Goal: Transaction & Acquisition: Purchase product/service

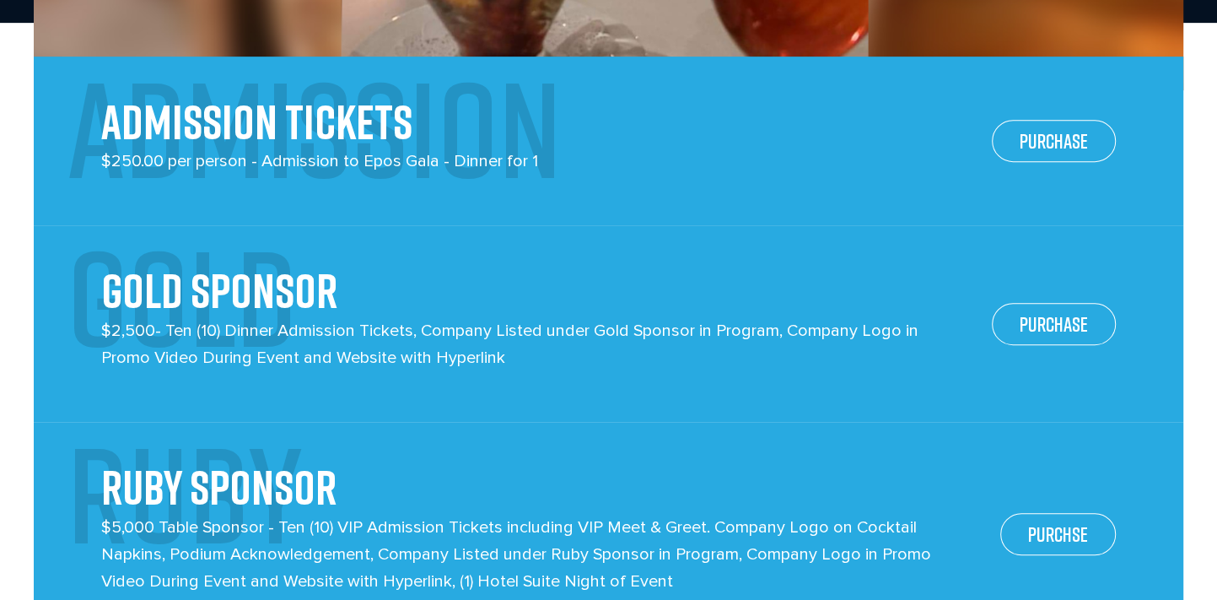
scroll to position [590, 0]
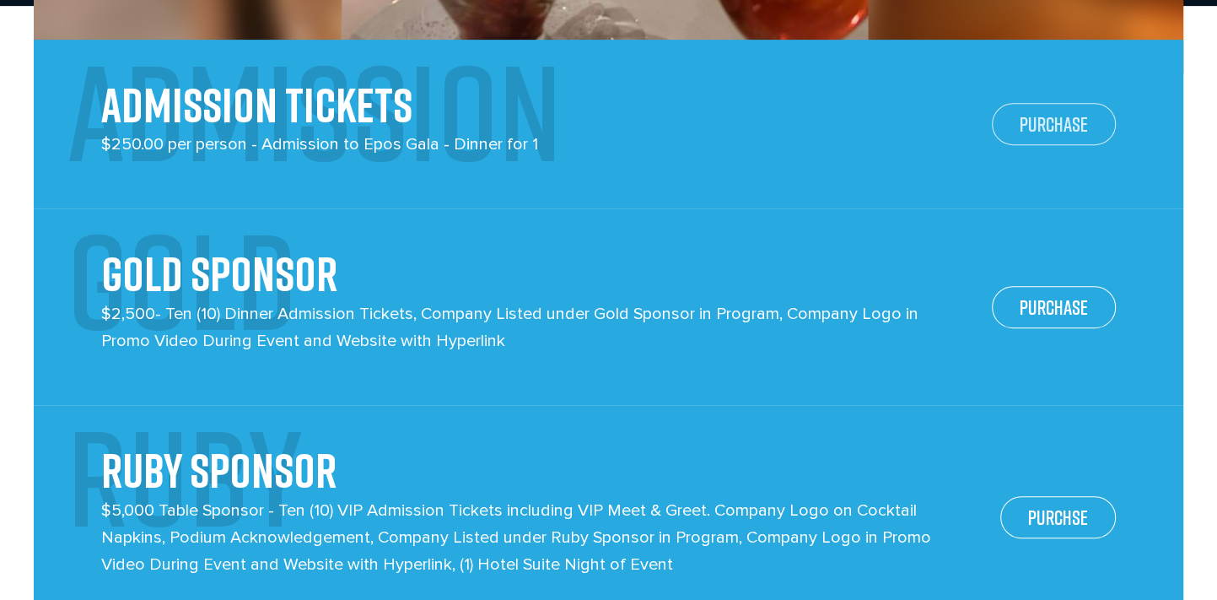
click at [1071, 136] on link "PURCHASE" at bounding box center [1054, 124] width 124 height 42
click at [1034, 295] on link "PURCHASE" at bounding box center [1054, 307] width 124 height 42
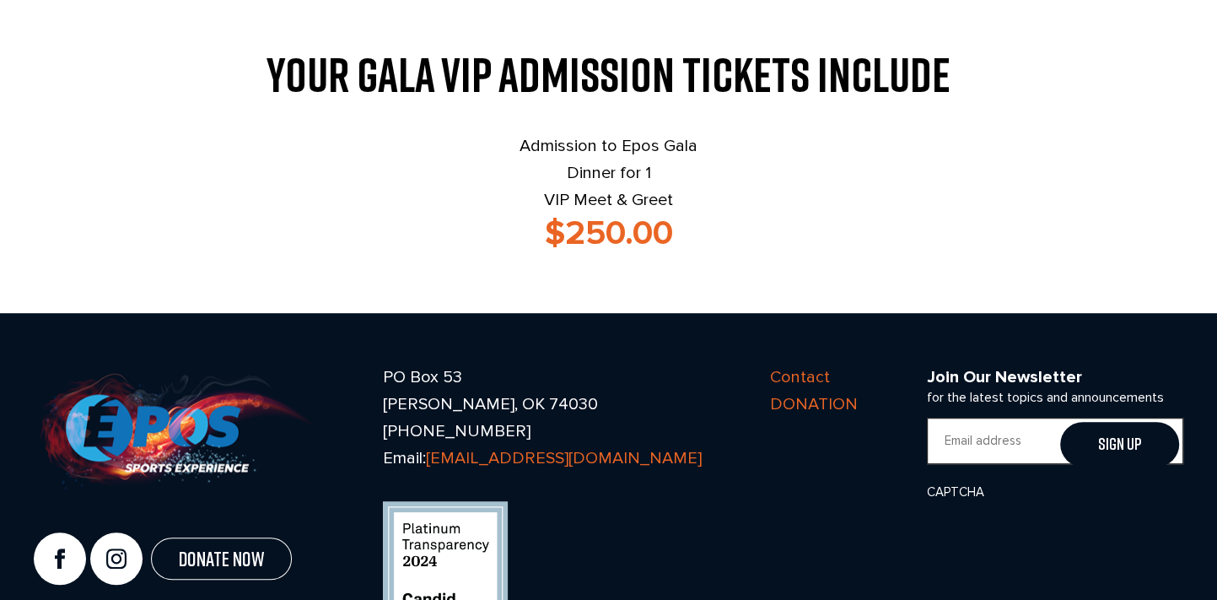
scroll to position [675, 0]
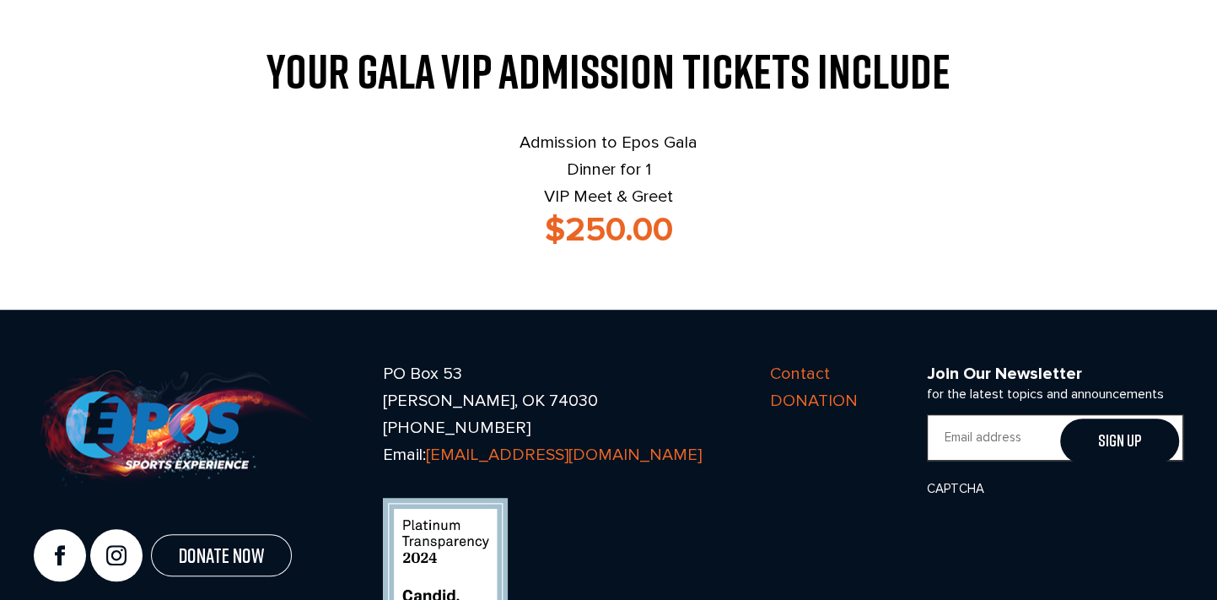
click at [642, 169] on p "Admission to Epos Gala Dinner for 1 VIP Meet & Greet" at bounding box center [609, 169] width 1150 height 81
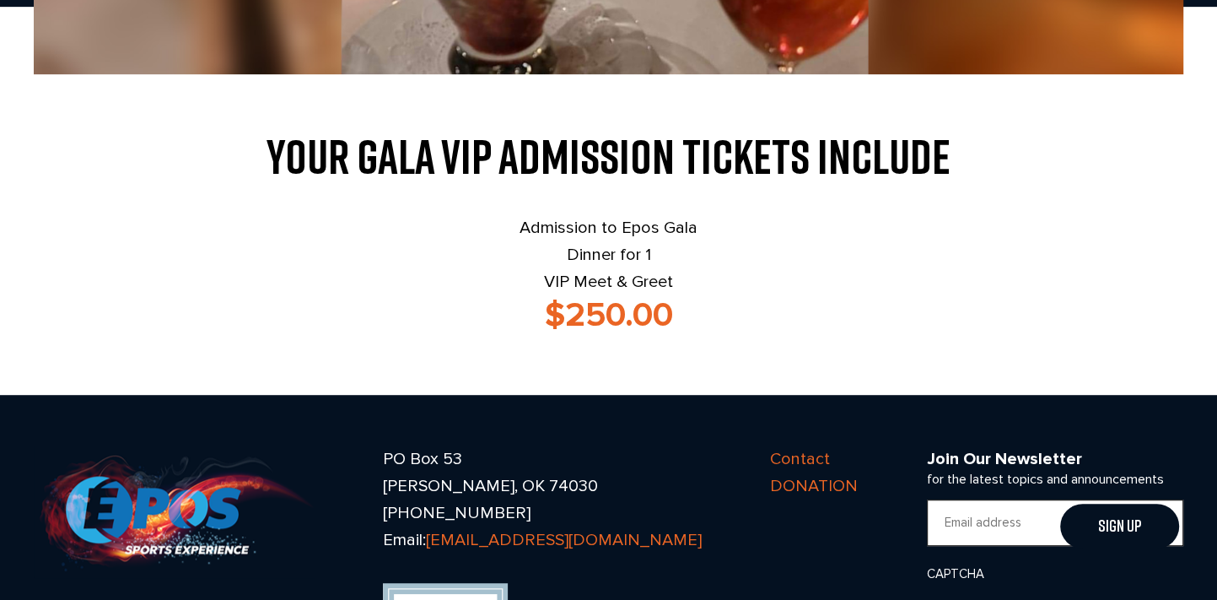
scroll to position [590, 0]
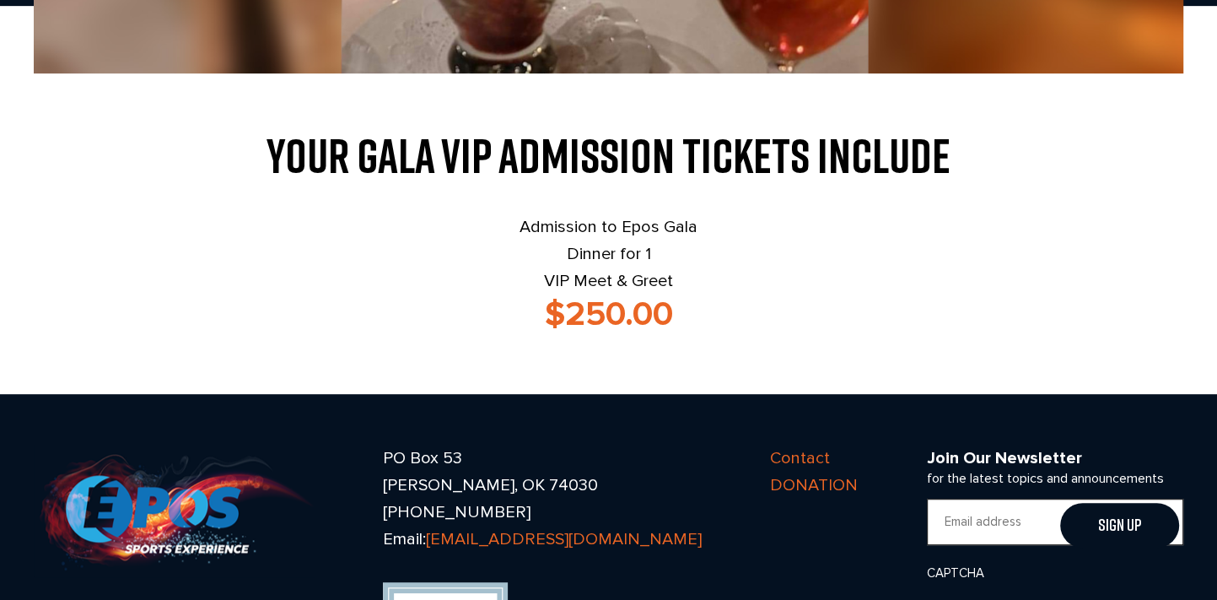
click at [619, 298] on strong "$250.00" at bounding box center [609, 314] width 128 height 40
click at [685, 297] on h3 "$250.00" at bounding box center [609, 314] width 1150 height 40
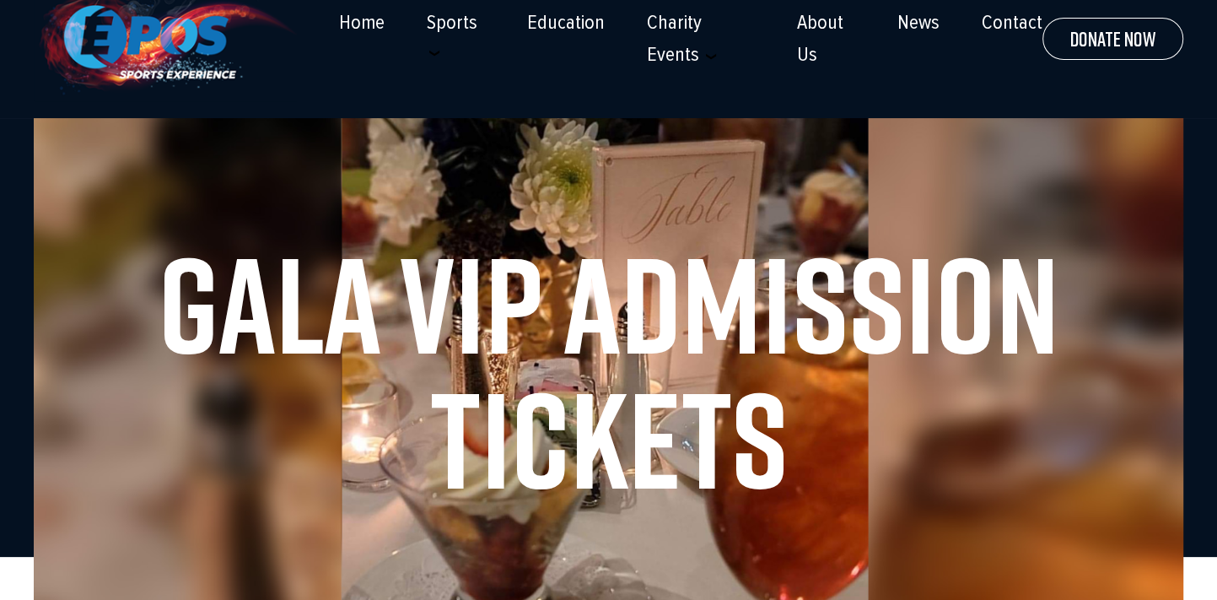
scroll to position [0, 0]
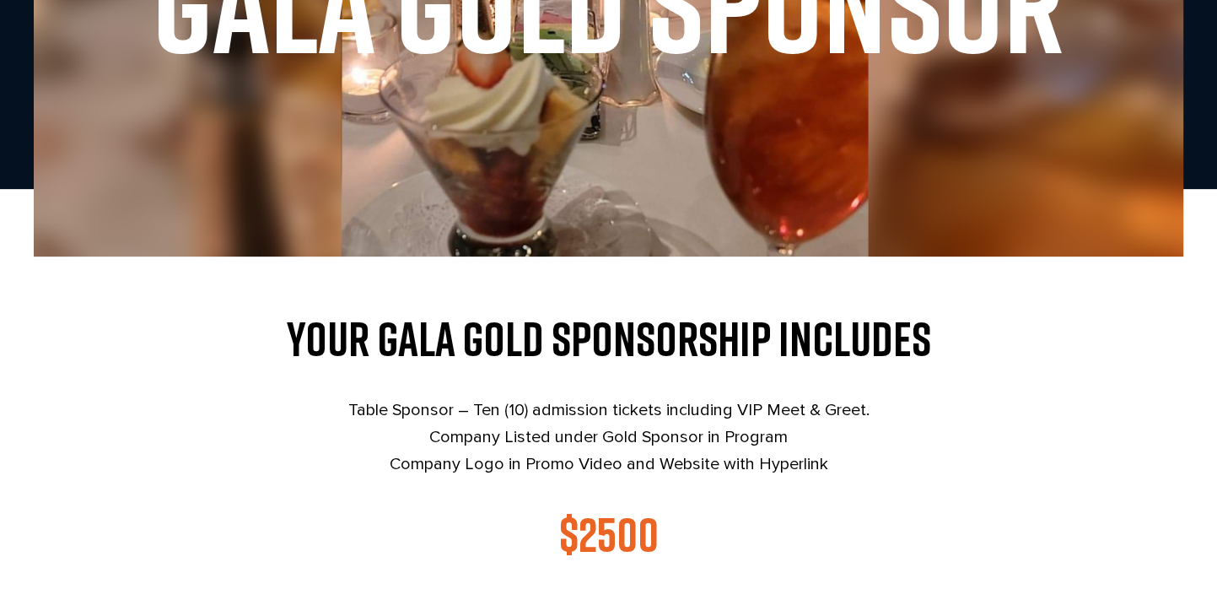
scroll to position [506, 0]
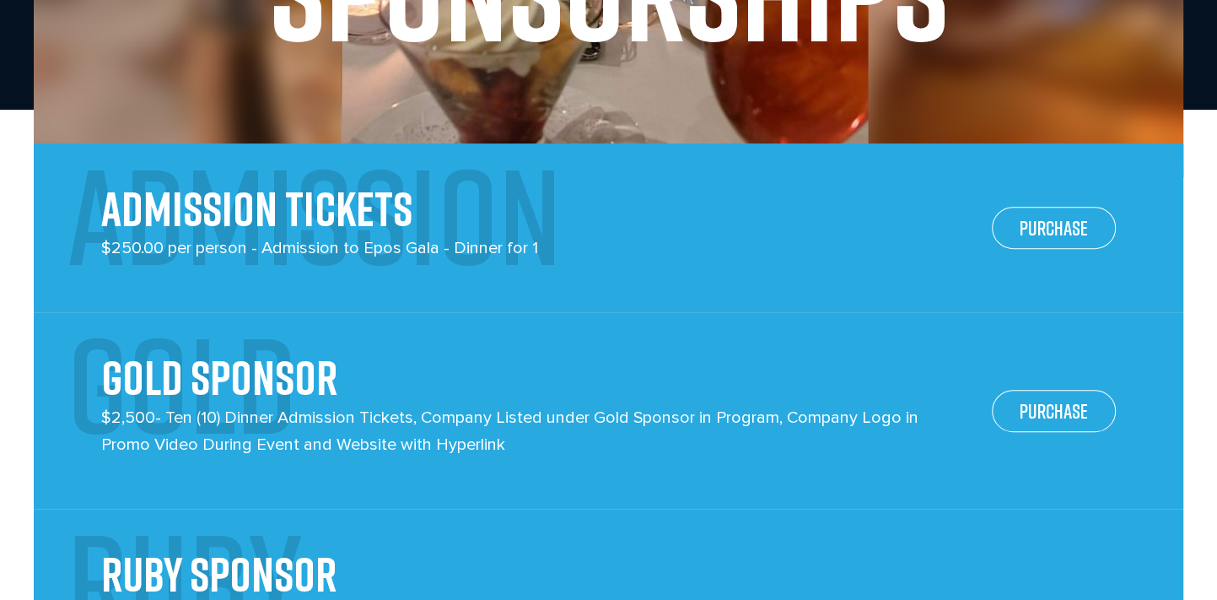
scroll to position [506, 0]
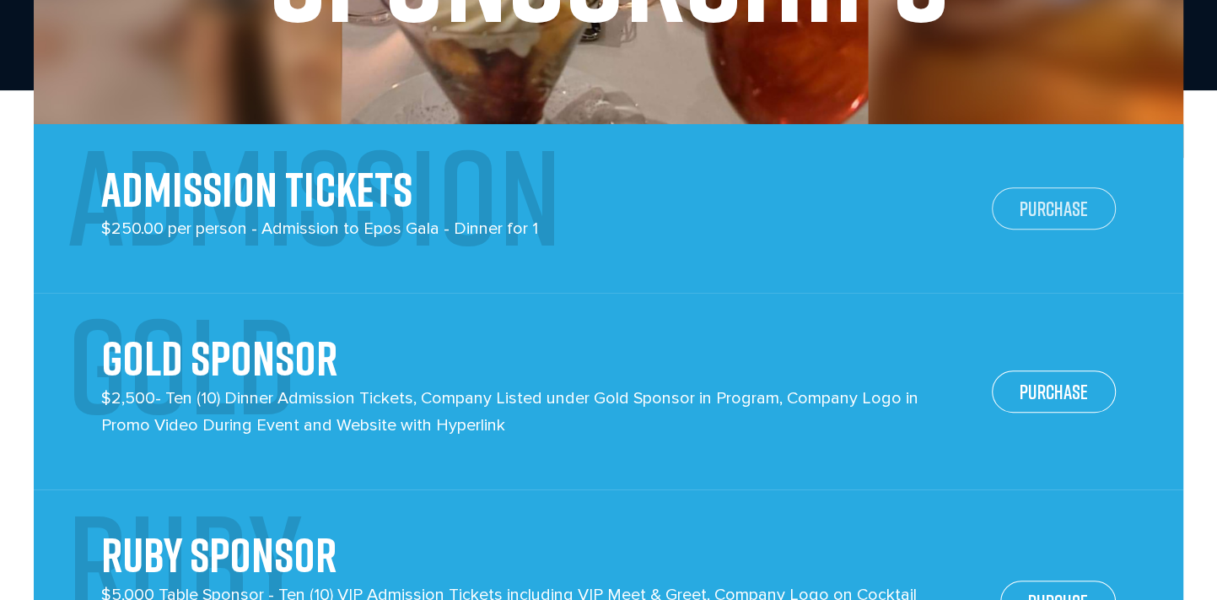
click at [1012, 200] on link "PURCHASE" at bounding box center [1054, 208] width 124 height 42
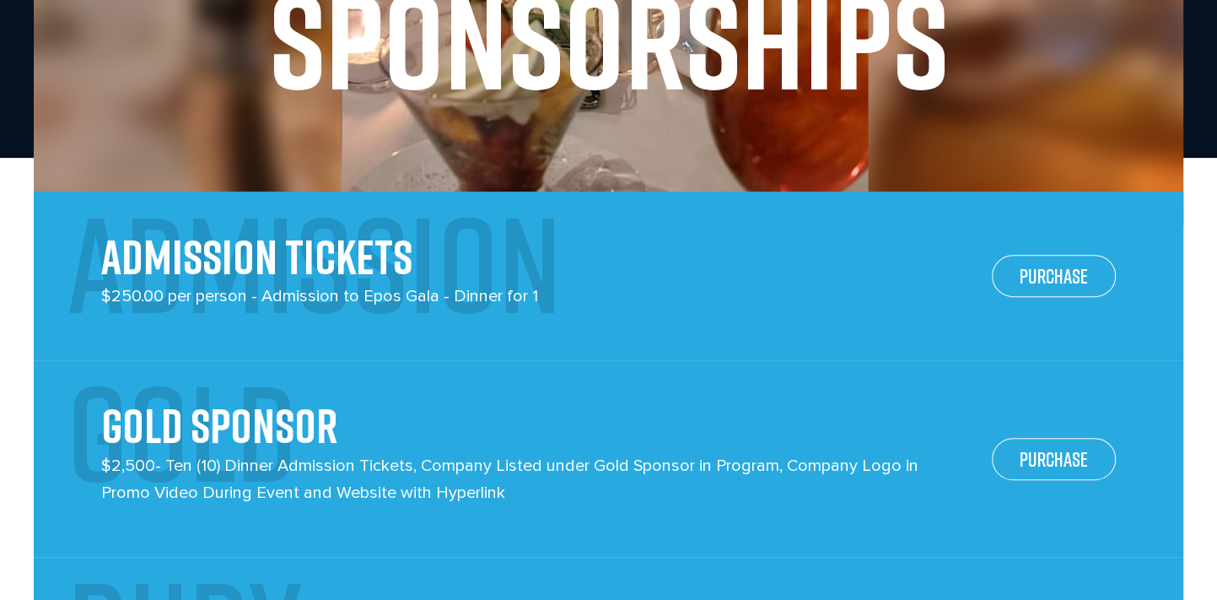
scroll to position [169, 0]
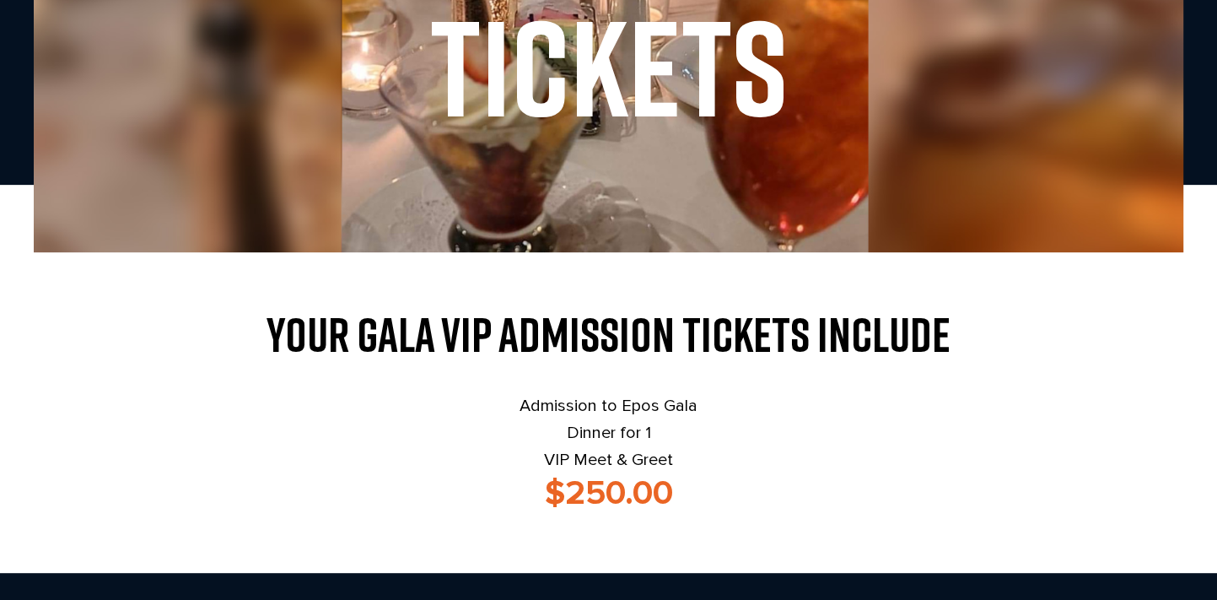
scroll to position [675, 0]
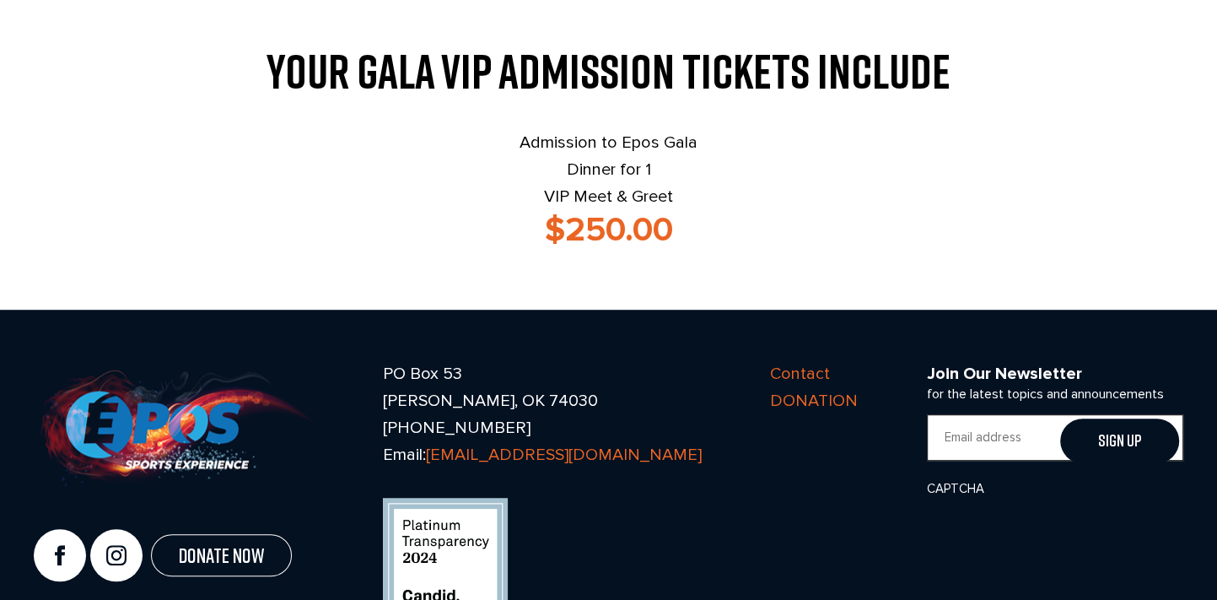
click at [757, 230] on h3 "$250.00" at bounding box center [609, 230] width 1150 height 40
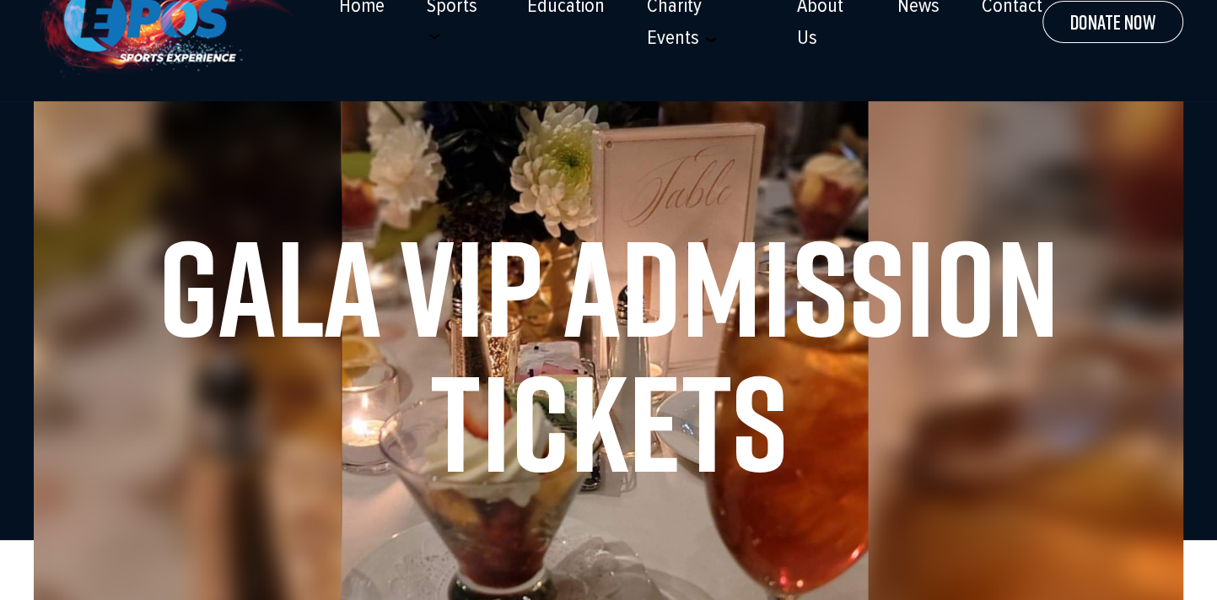
scroll to position [19, 0]
